Goal: Find specific page/section: Find specific page/section

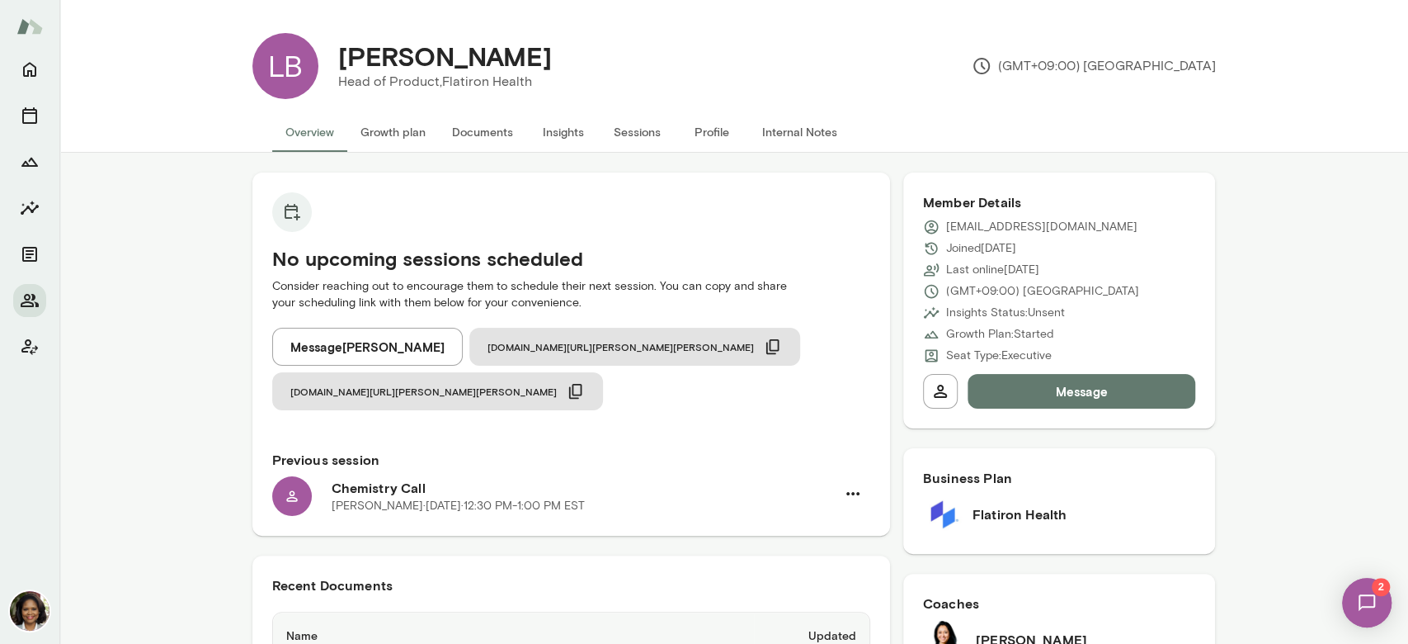
scroll to position [513, 0]
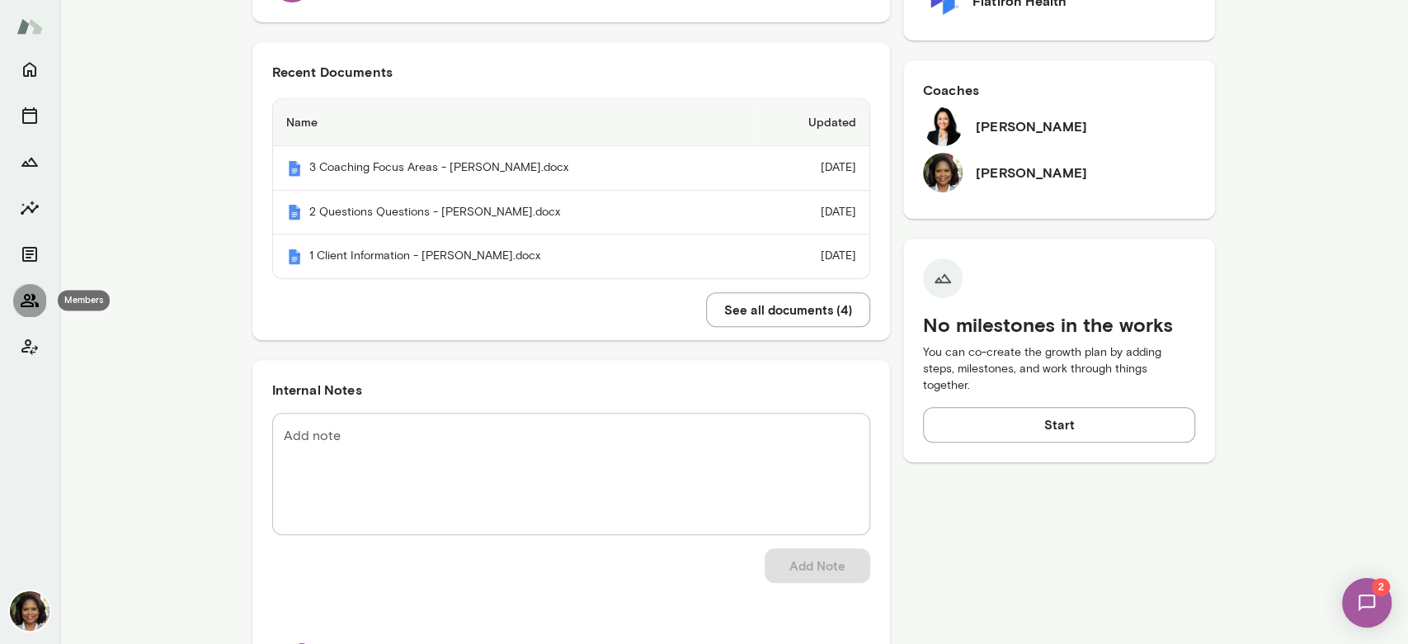
click at [31, 297] on icon "Members" at bounding box center [30, 300] width 20 height 20
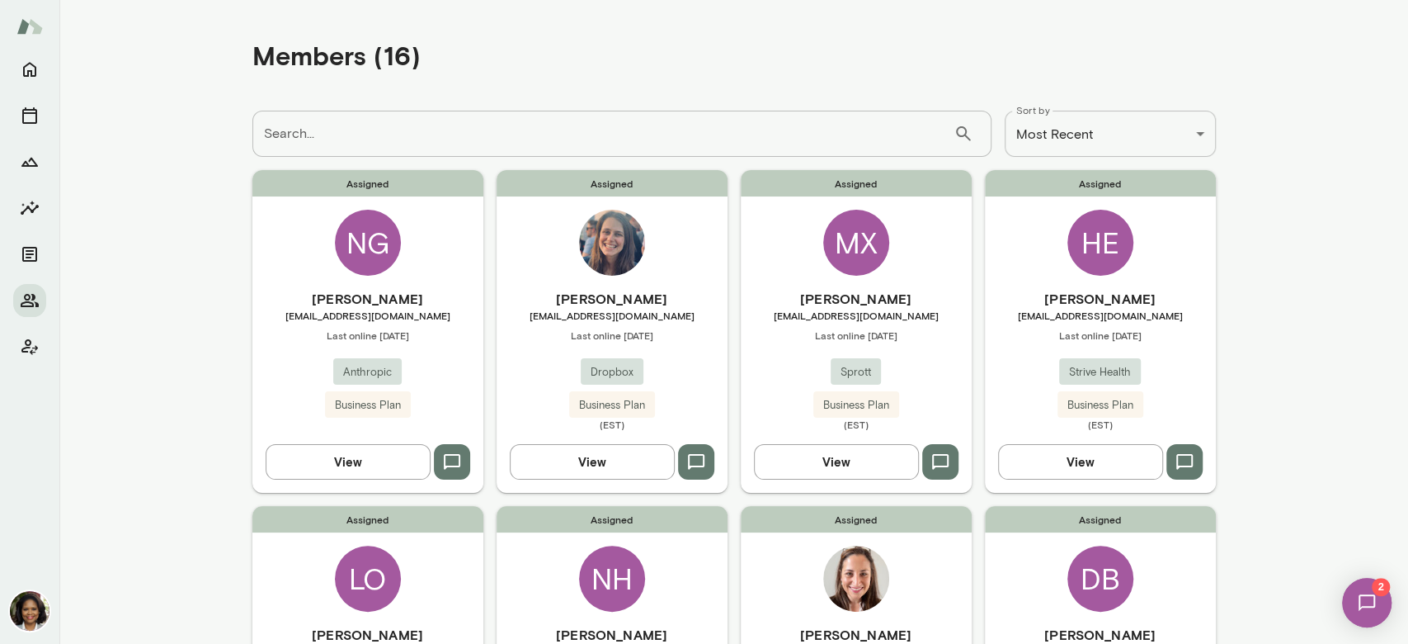
click at [341, 448] on button "View" at bounding box center [348, 461] width 165 height 35
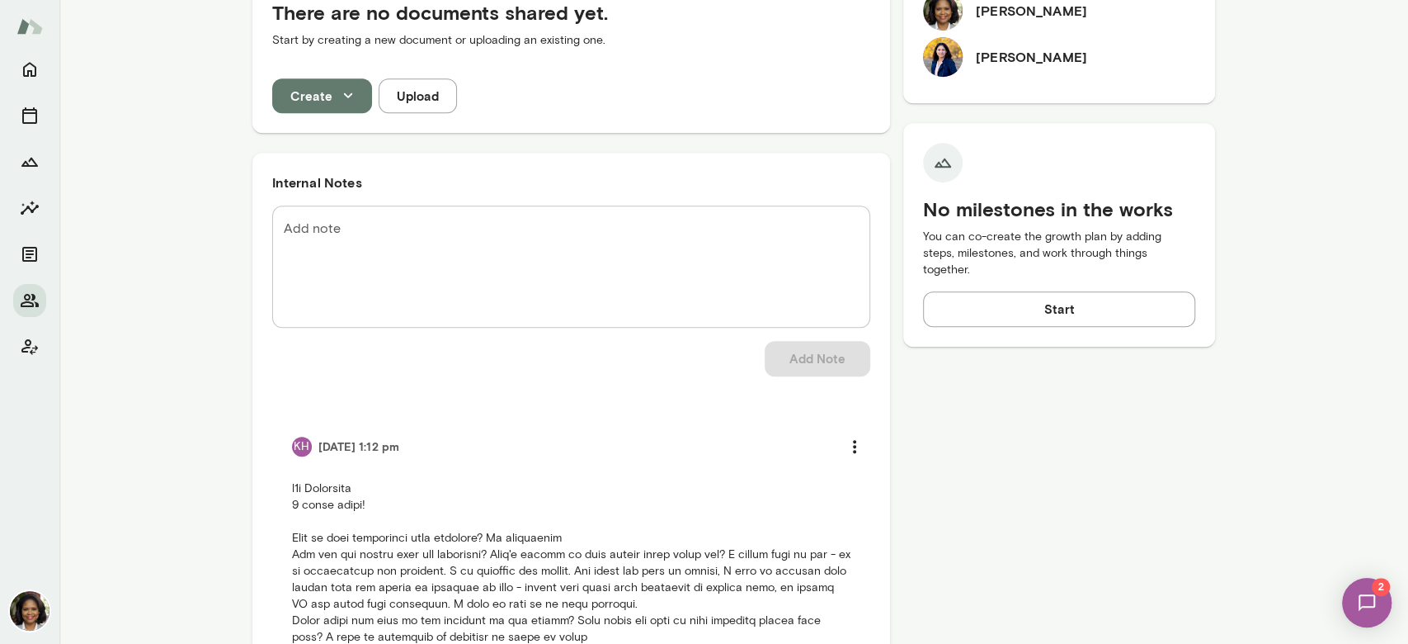
scroll to position [660, 0]
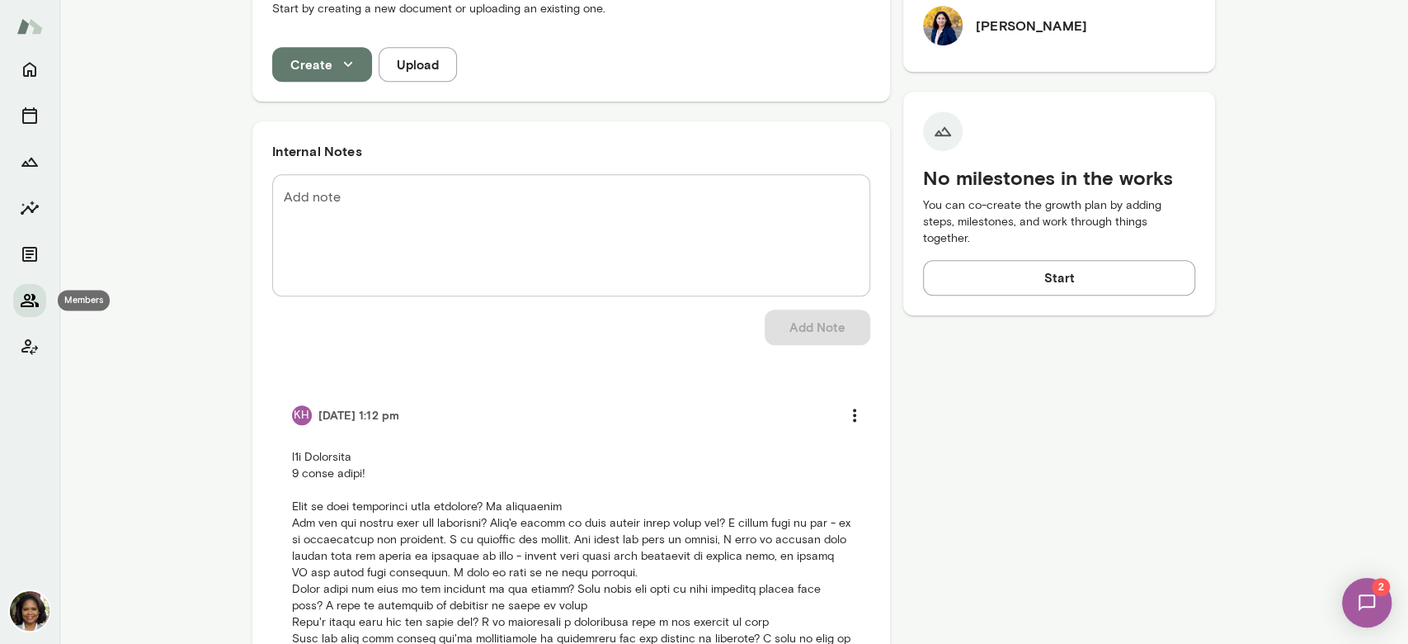
click at [33, 295] on icon "Members" at bounding box center [30, 300] width 18 height 13
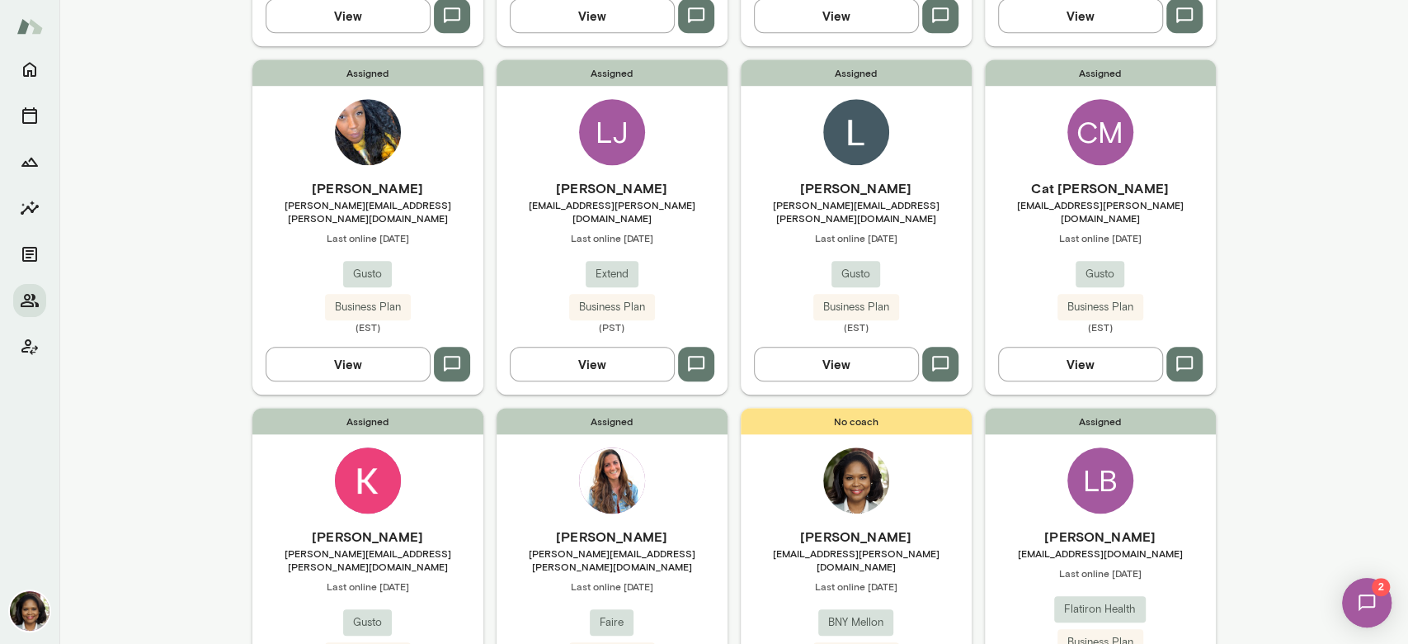
scroll to position [932, 0]
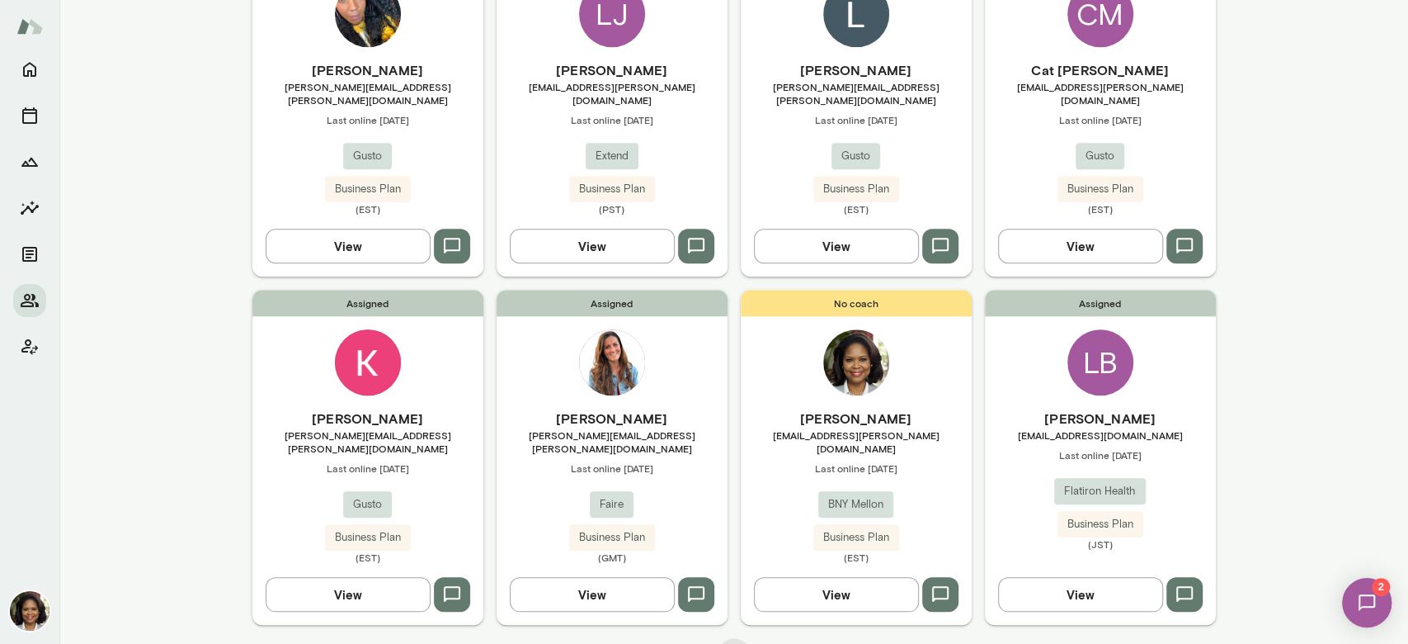
click at [1043, 577] on button "View" at bounding box center [1080, 594] width 165 height 35
